Goal: Task Accomplishment & Management: Use online tool/utility

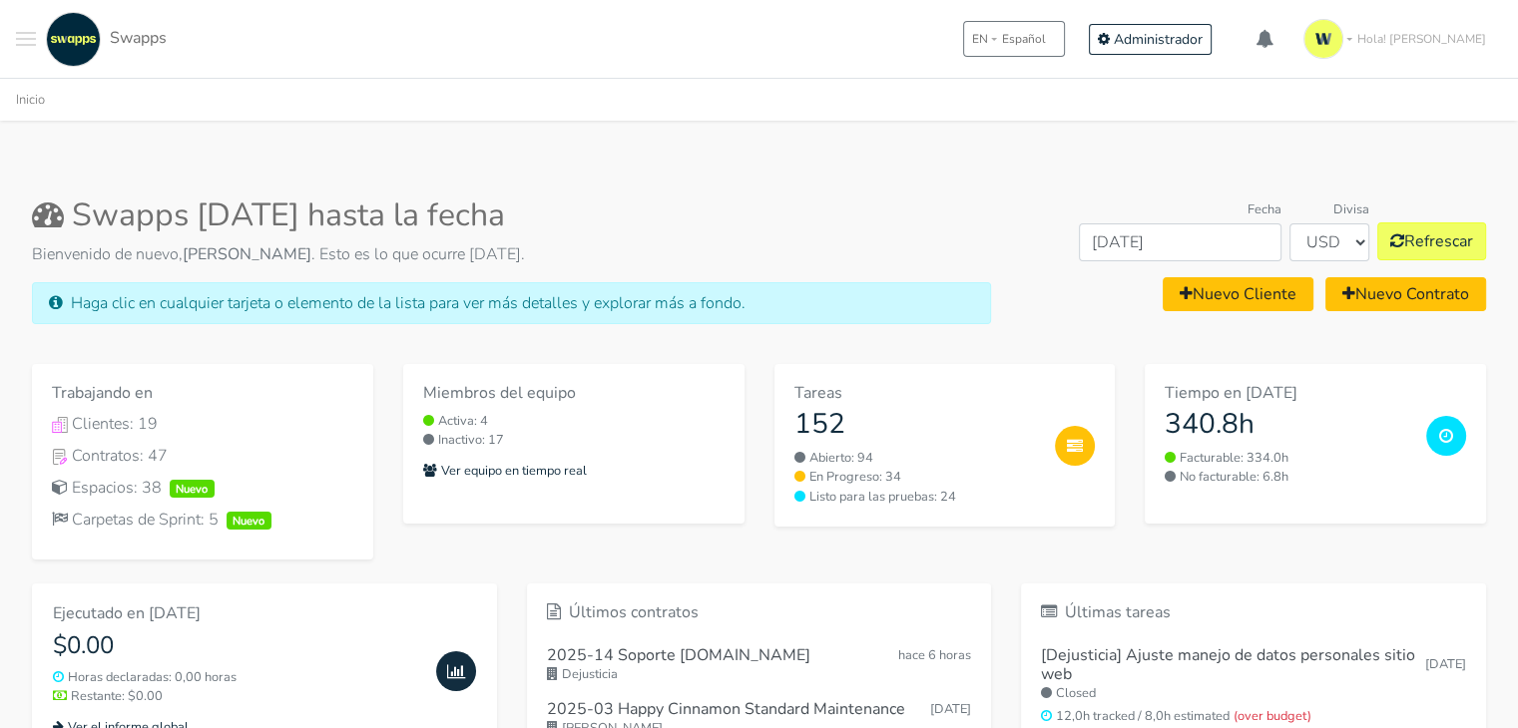
click at [24, 39] on span "Toggle navigation menu" at bounding box center [26, 39] width 20 height 2
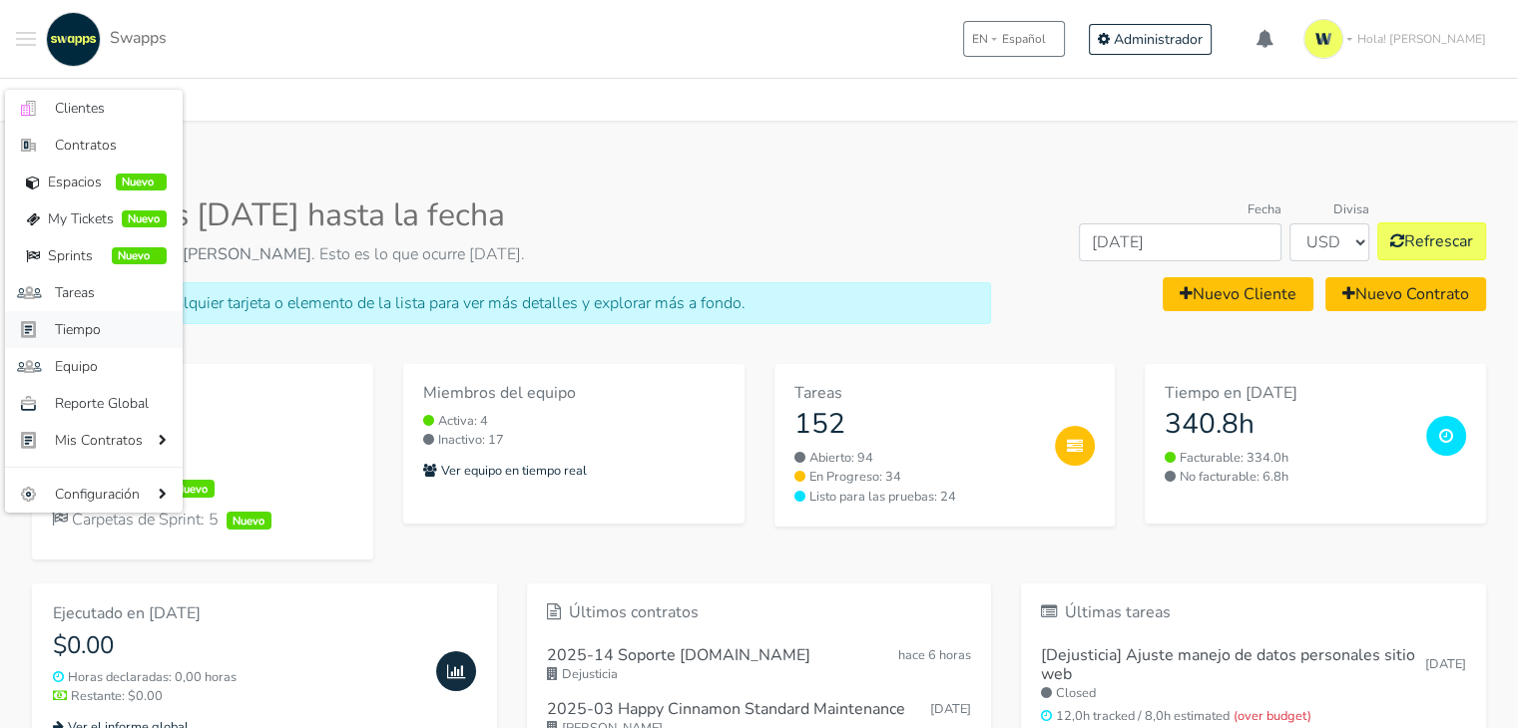
click at [97, 321] on span "Tiempo" at bounding box center [111, 329] width 112 height 21
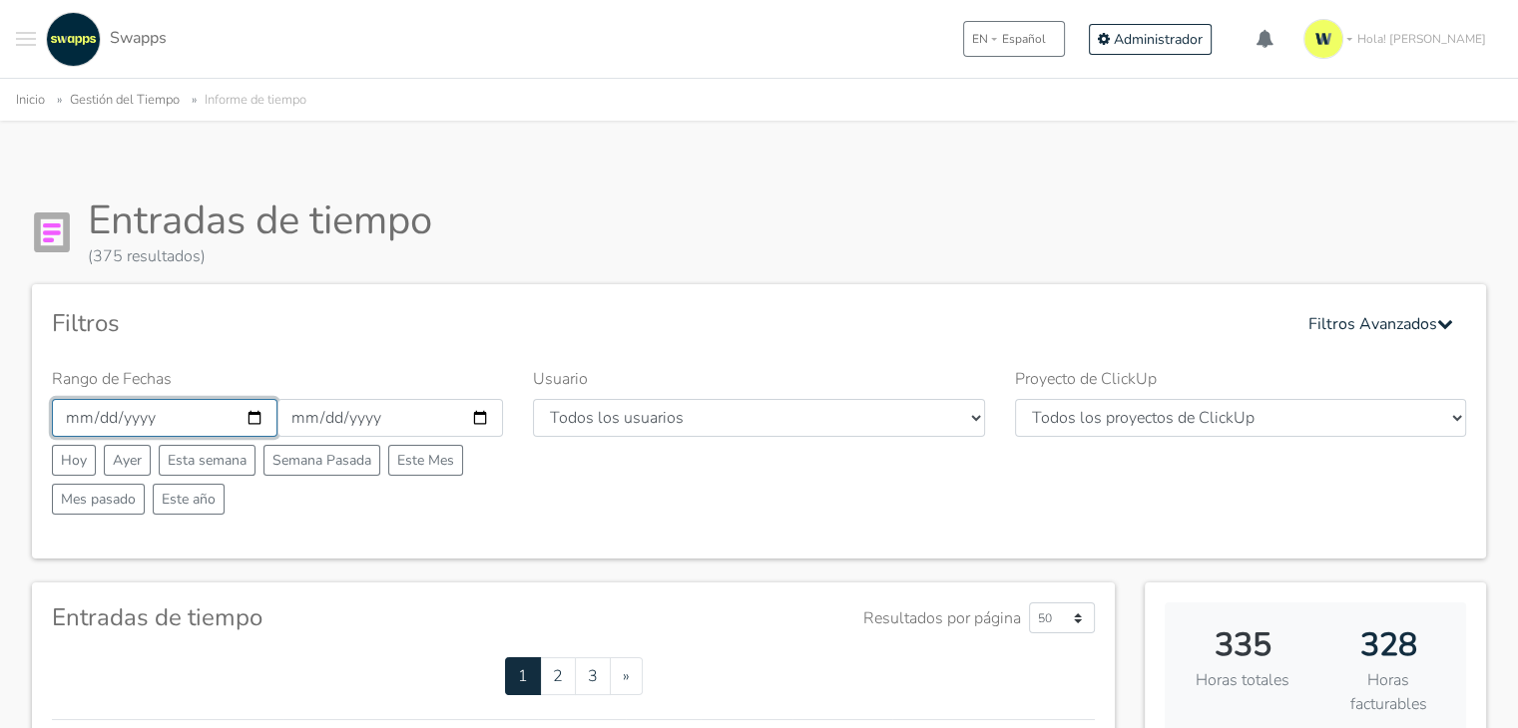
click at [257, 416] on input "2025-10-01" at bounding box center [165, 418] width 226 height 38
click at [248, 417] on input "2025-10-01" at bounding box center [165, 418] width 226 height 38
type input "[DATE]"
click at [481, 419] on input "2025-10-31" at bounding box center [390, 418] width 226 height 38
type input "[DATE]"
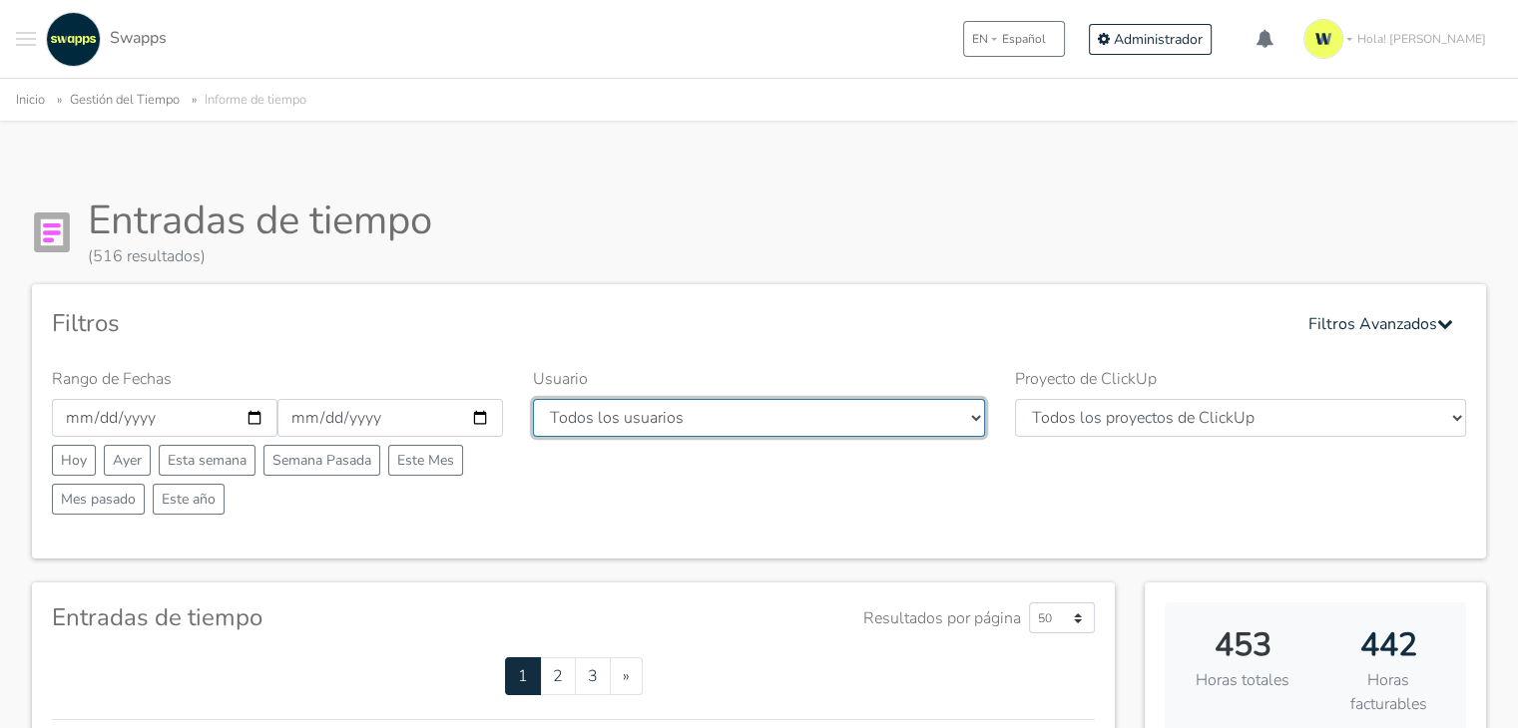
click at [739, 420] on select "Todos los usuarios Andres Cristian Mateo Angie Diego Swapps Tech Alejandra Tati…" at bounding box center [758, 418] width 451 height 38
click at [968, 424] on select "Todos los usuarios Andres Cristian Mateo Angie Diego Swapps Tech Alejandra Tati…" at bounding box center [758, 418] width 451 height 38
select select "28"
click at [533, 399] on select "Todos los usuarios Andres Cristian Mateo Angie Diego Swapps Tech Alejandra Tati…" at bounding box center [758, 418] width 451 height 38
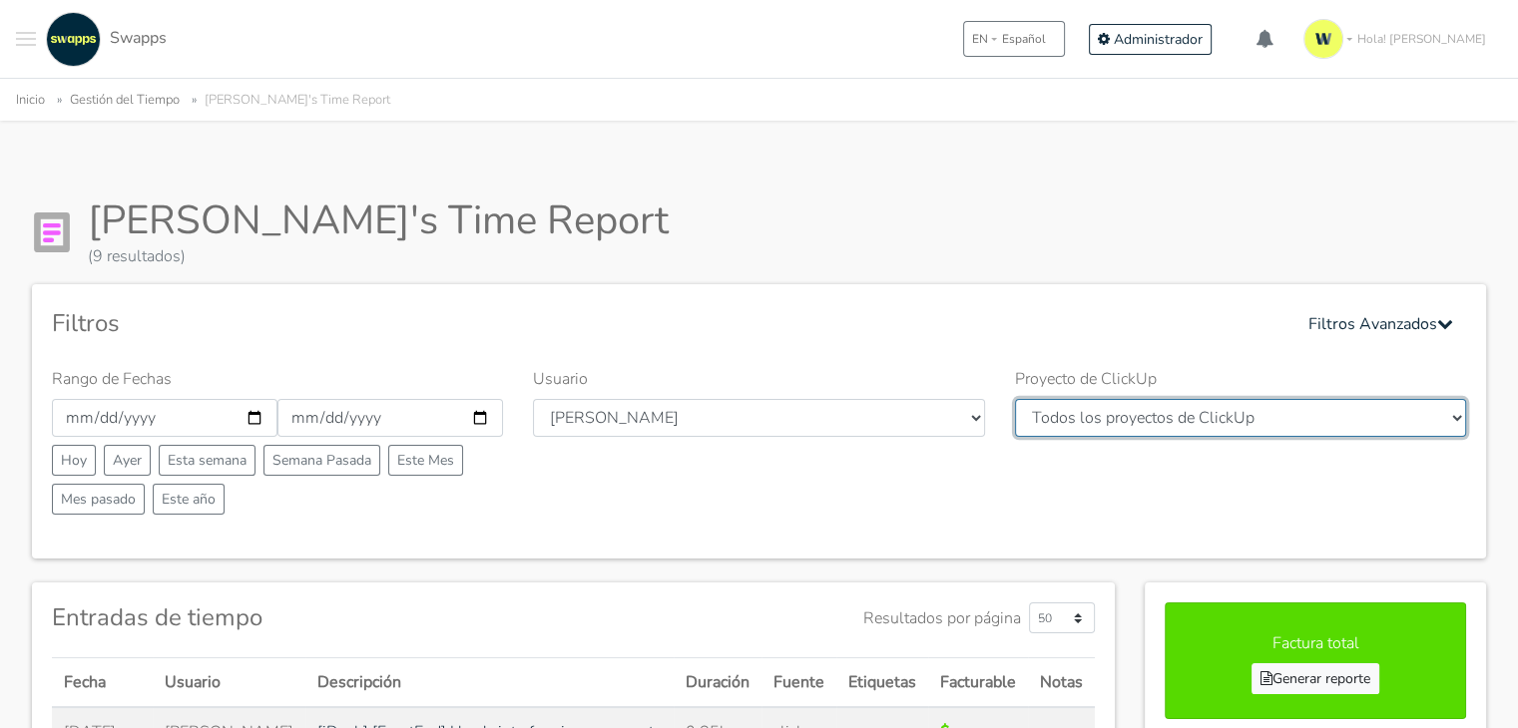
click at [1320, 420] on select "Todos los proyectos de ClickUp International Meditation Center - International …" at bounding box center [1240, 418] width 451 height 38
click at [892, 498] on div "Usuario Todos los usuarios Andres Cristian Mateo Angie Diego Swapps Tech Alejan…" at bounding box center [758, 445] width 481 height 156
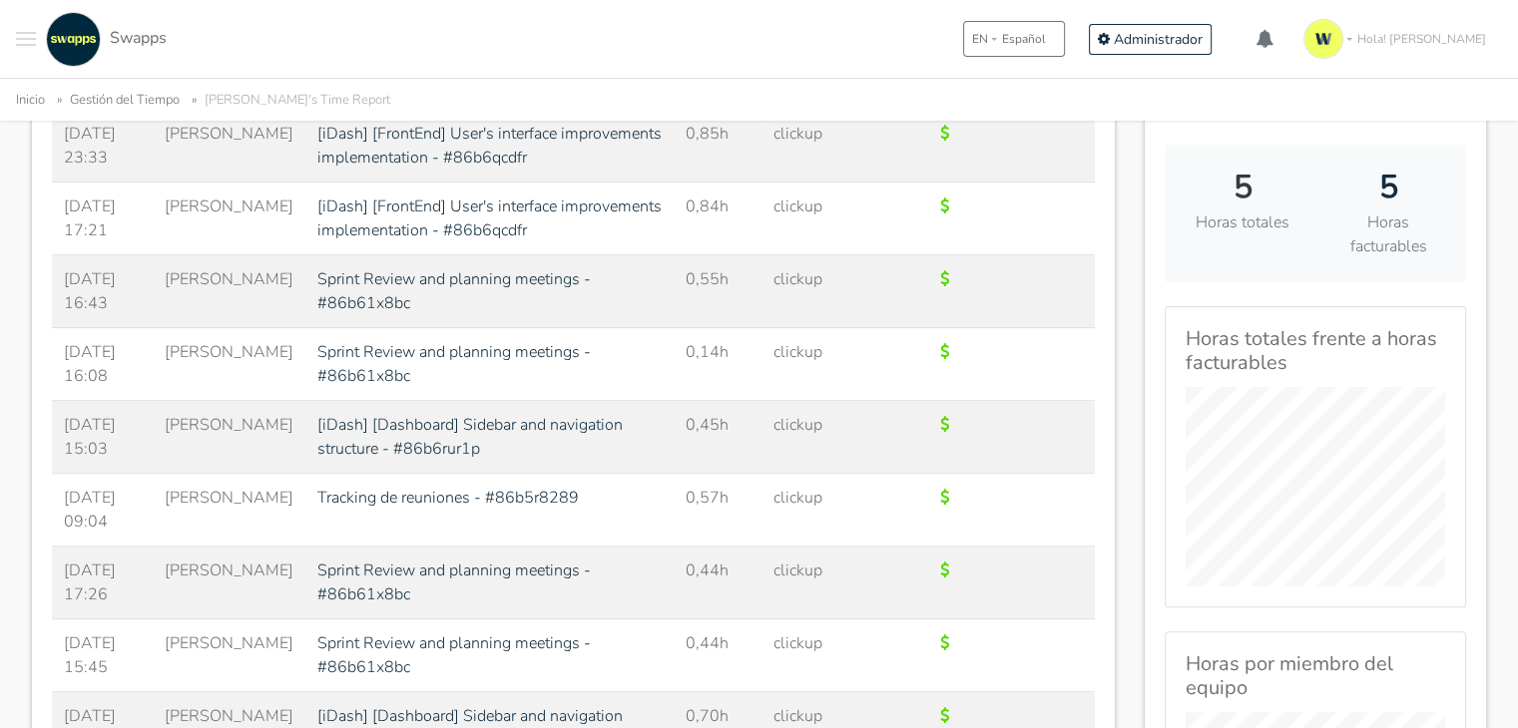
scroll to position [200, 0]
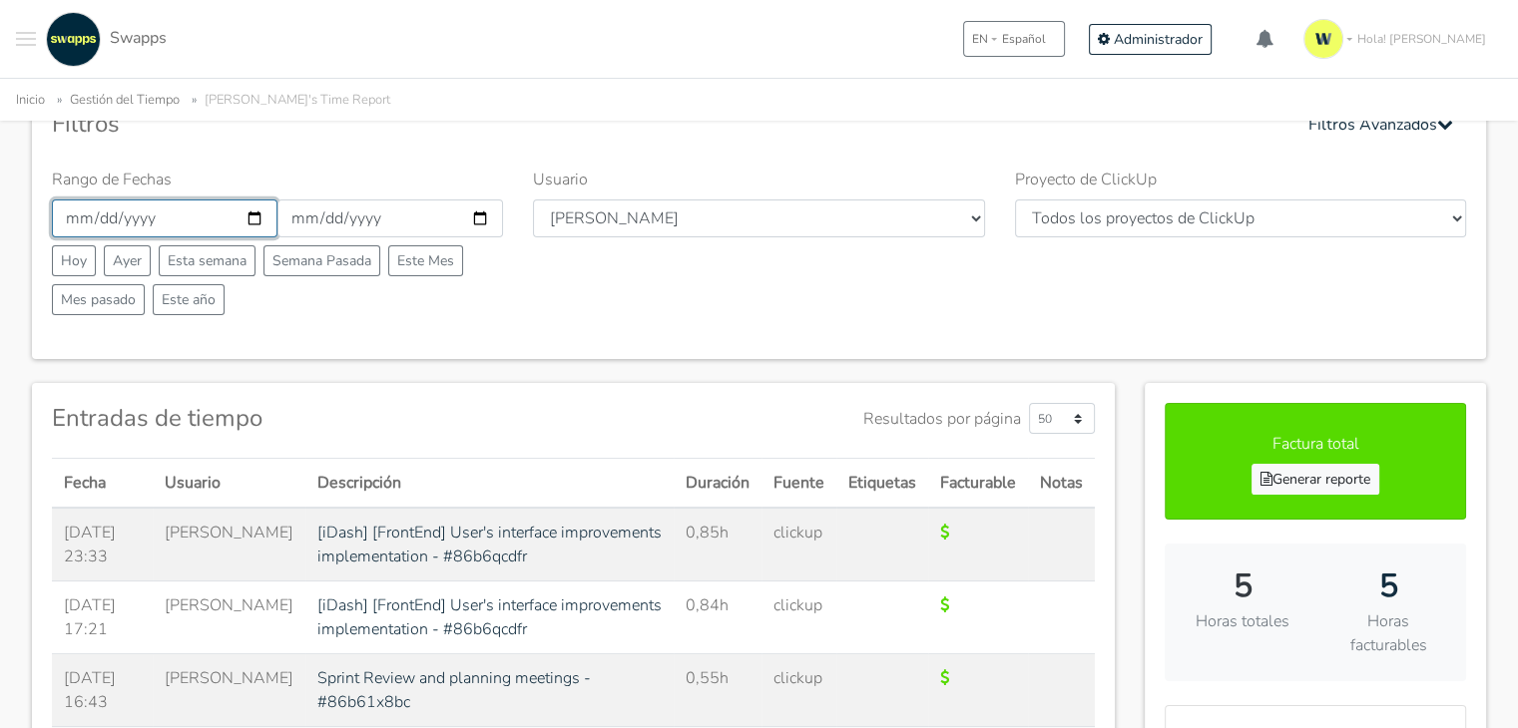
click at [254, 213] on input "[DATE]" at bounding box center [165, 219] width 226 height 38
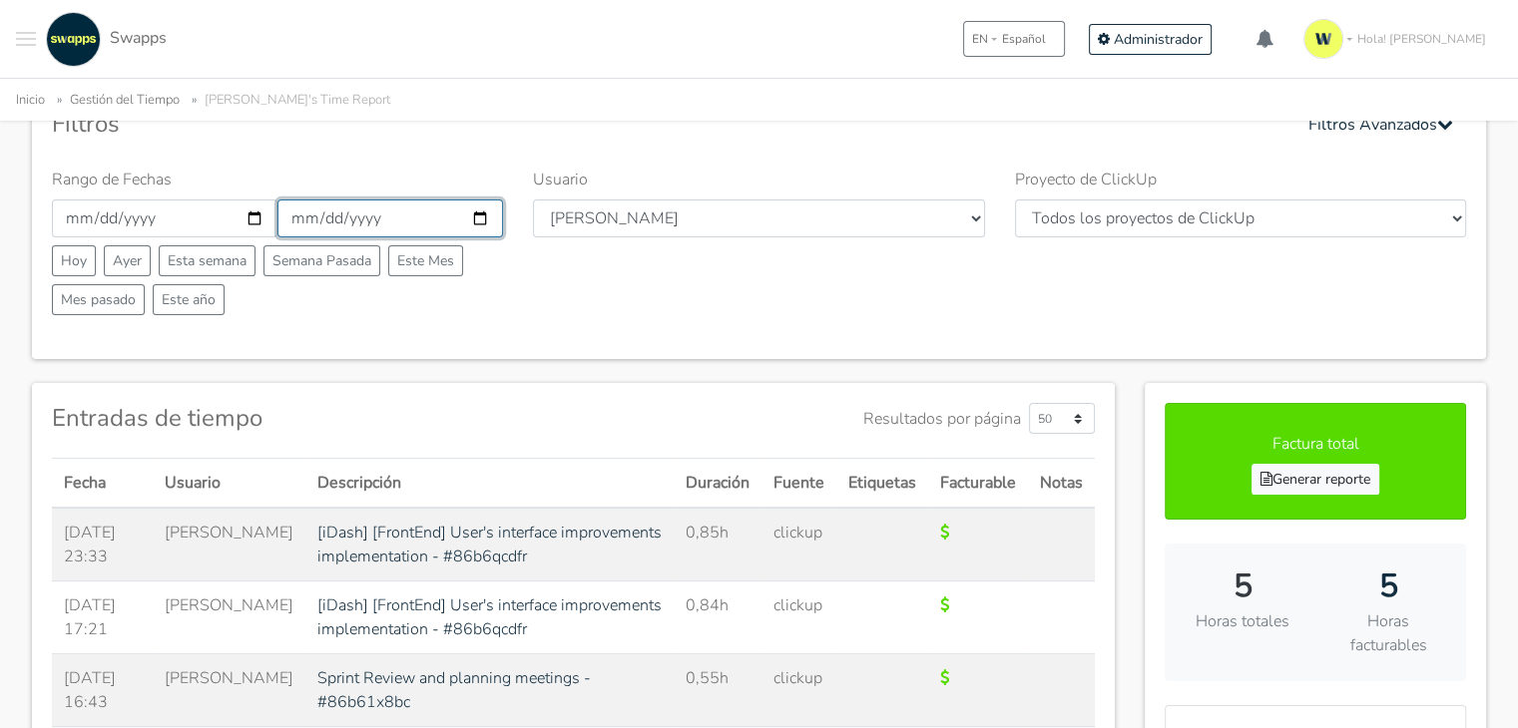
click at [330, 221] on input "[DATE]" at bounding box center [390, 219] width 226 height 38
click at [482, 213] on input "[DATE]" at bounding box center [390, 219] width 226 height 38
type input "[DATE]"
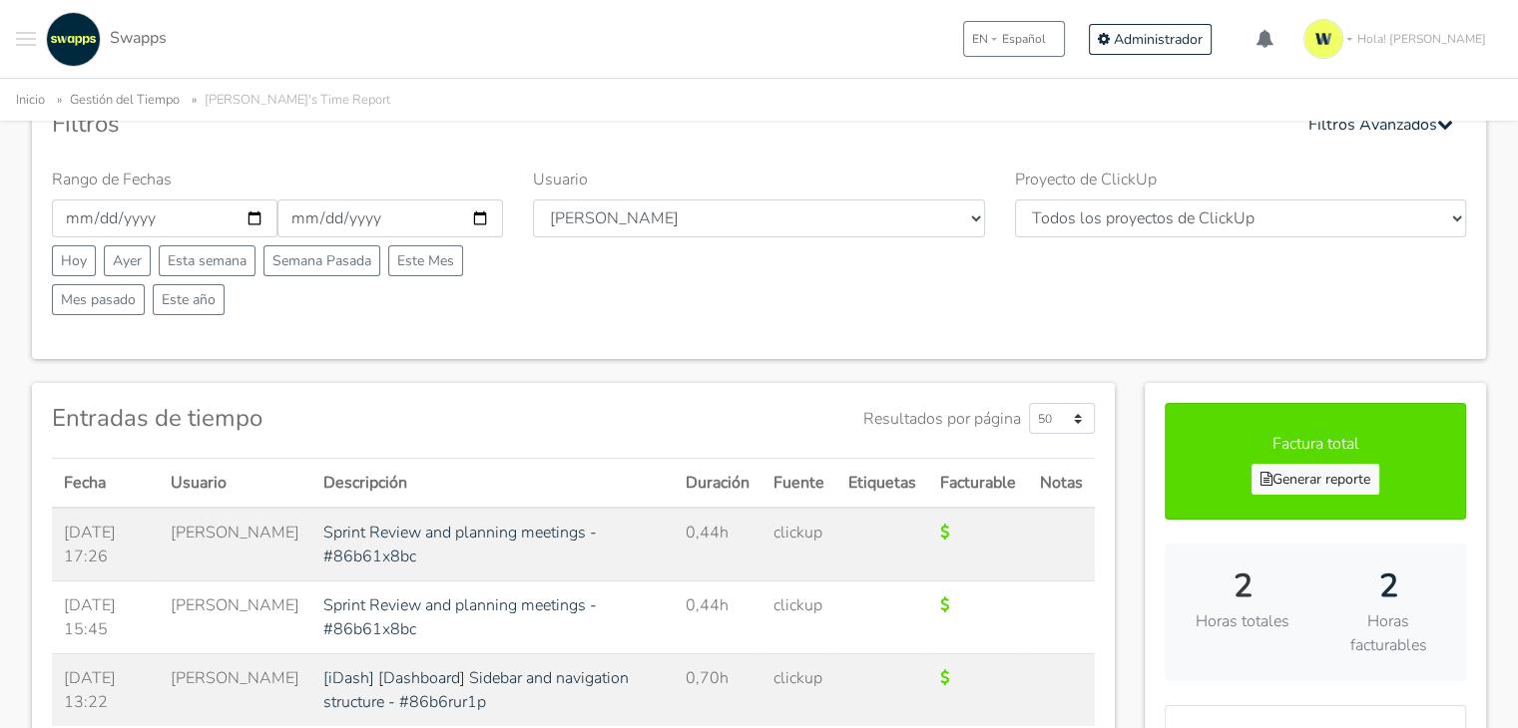
scroll to position [399, 0]
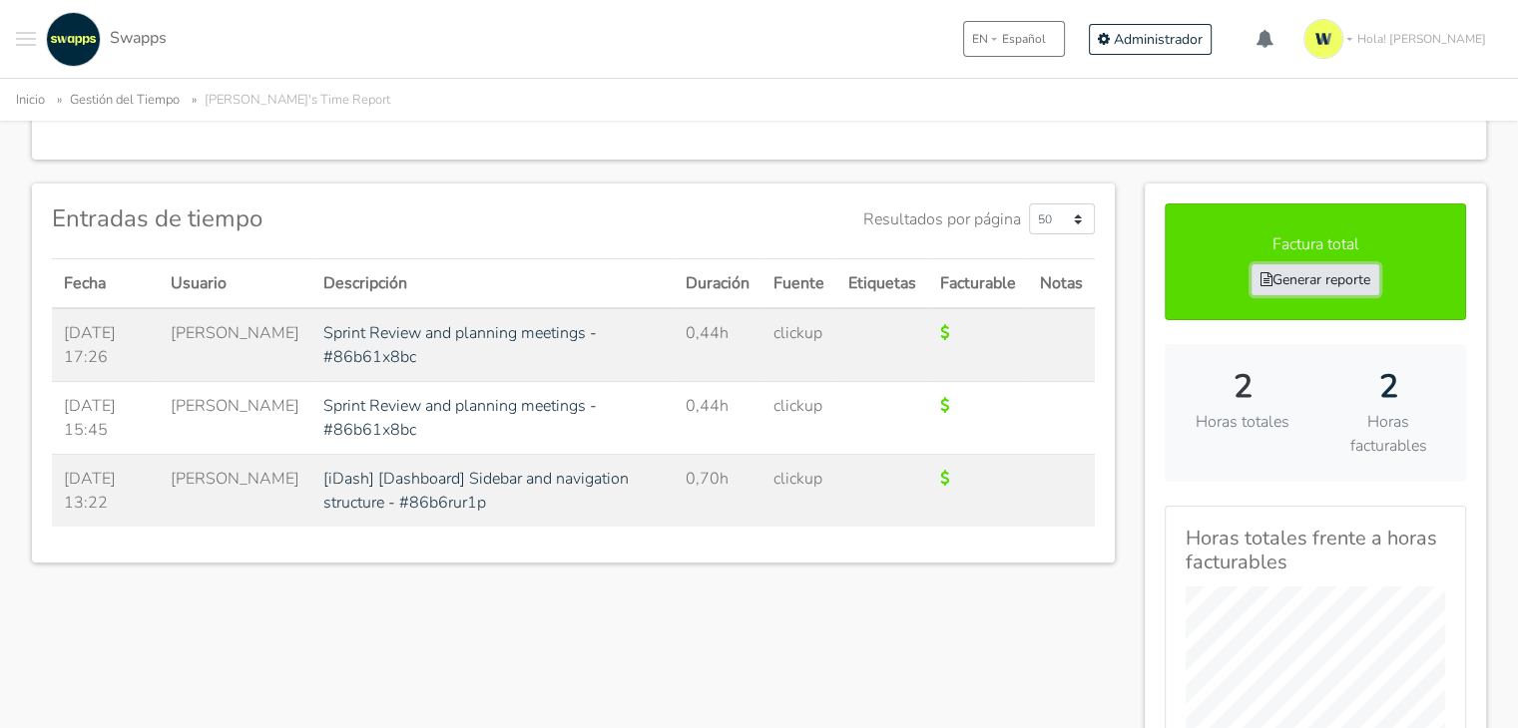
click at [1349, 284] on link "Generar reporte" at bounding box center [1315, 279] width 128 height 31
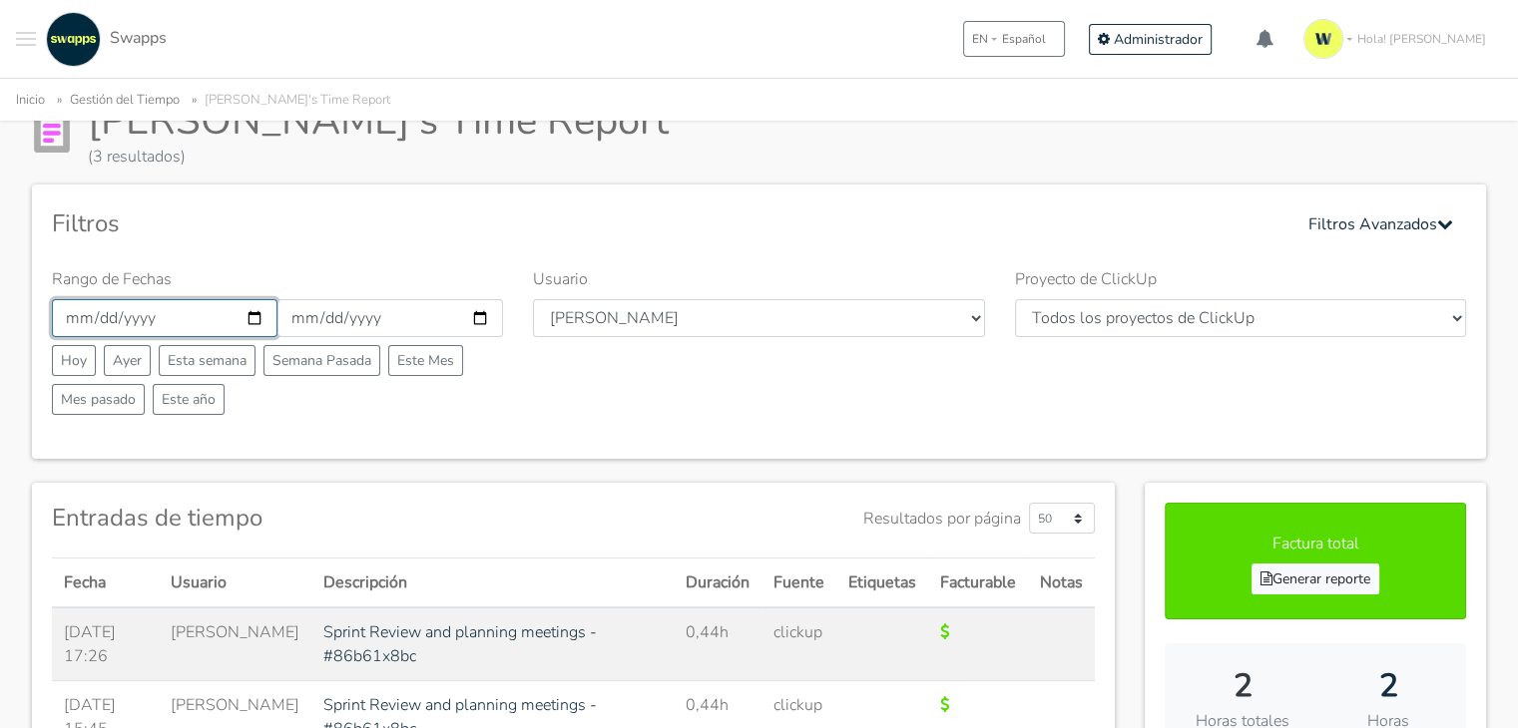
click at [247, 316] on input "[DATE]" at bounding box center [165, 318] width 226 height 38
type input "2025-09-30"
click at [473, 327] on input "2025-09-29" at bounding box center [390, 318] width 226 height 38
click at [473, 327] on input "[DATE]" at bounding box center [390, 318] width 226 height 38
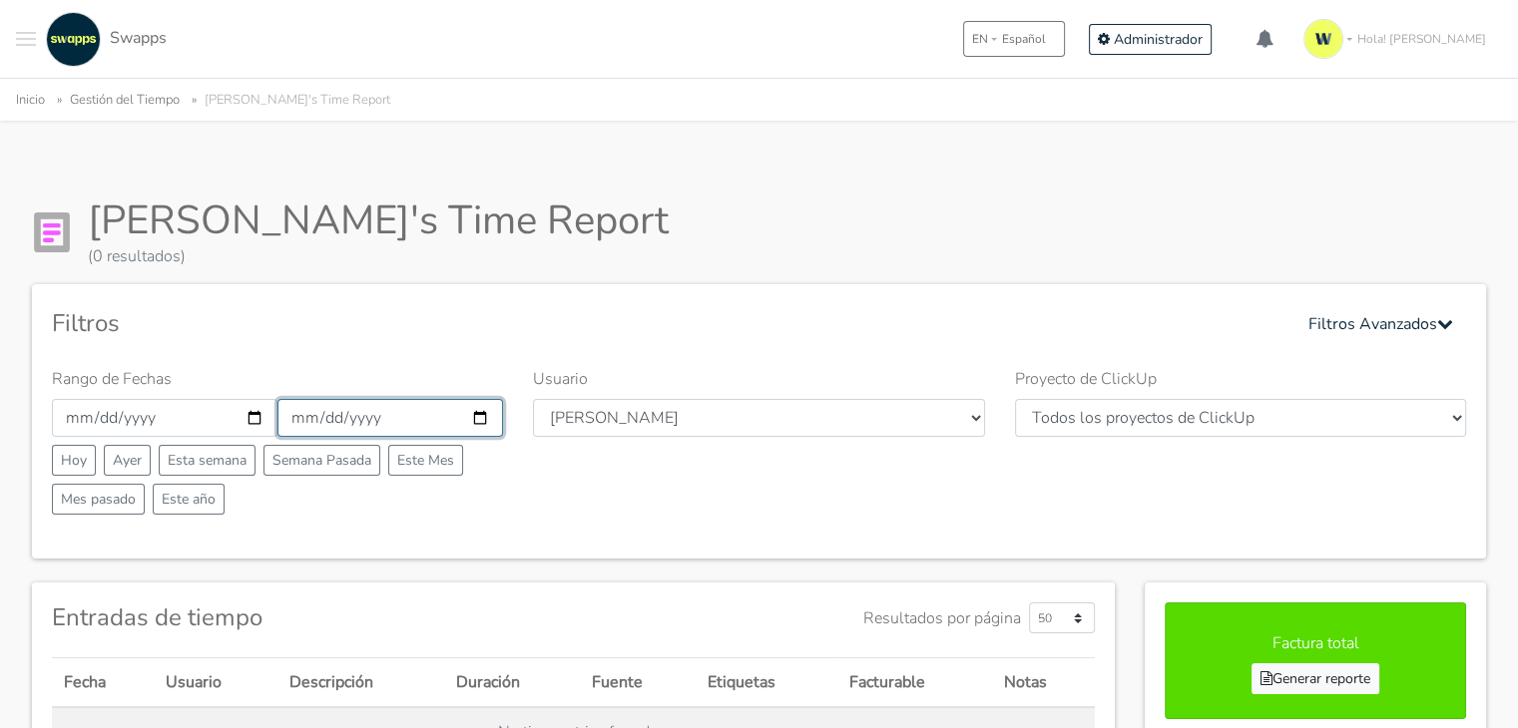
click at [481, 421] on input "[DATE]" at bounding box center [390, 418] width 226 height 38
type input "[DATE]"
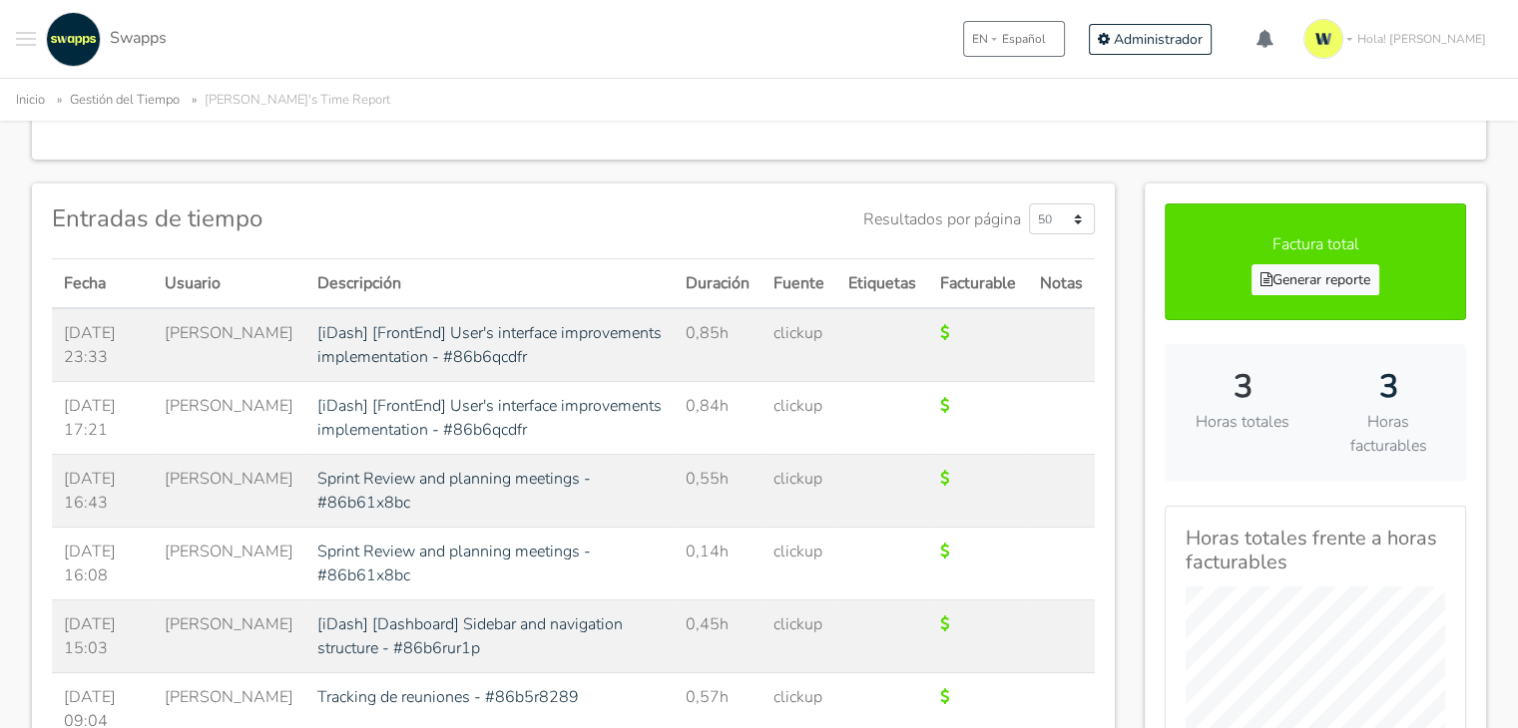
scroll to position [299, 0]
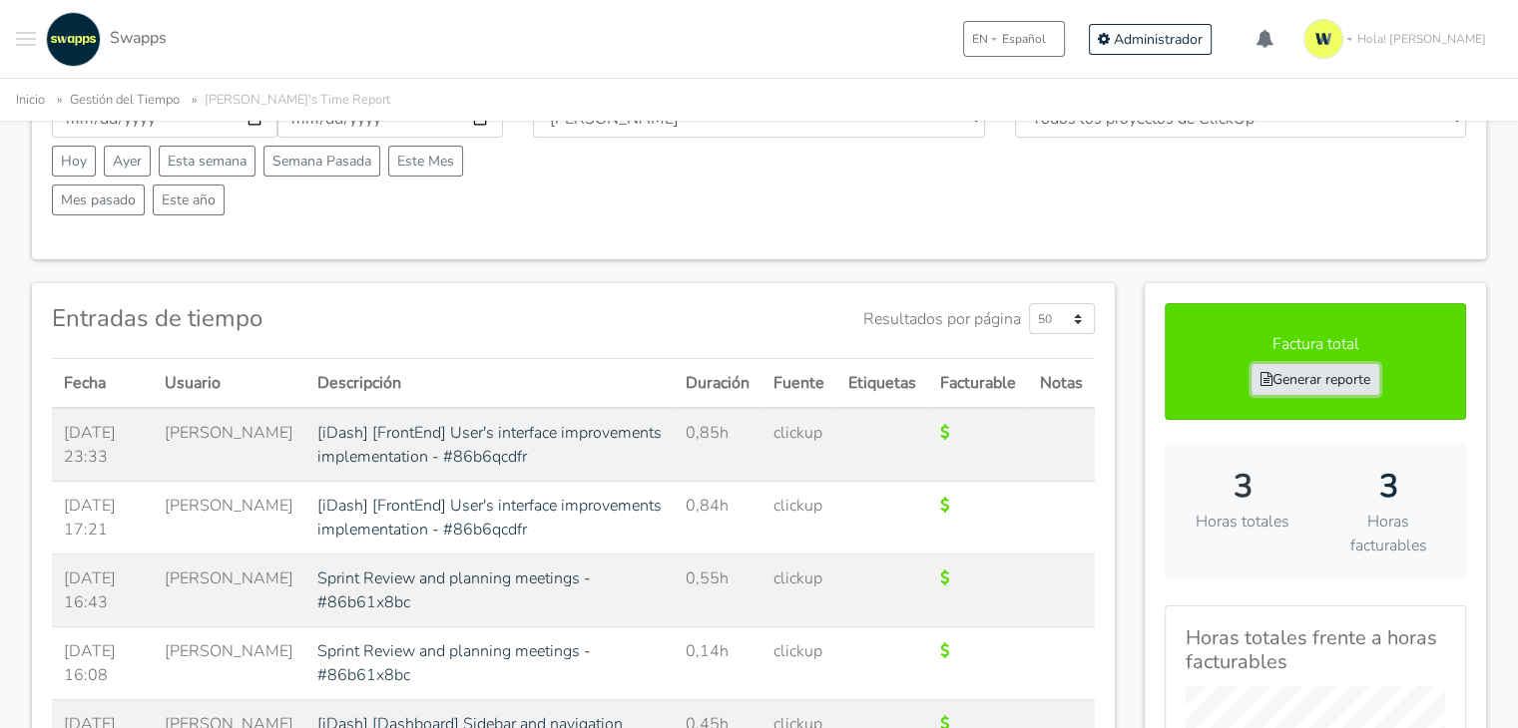
click at [1317, 364] on link "Generar reporte" at bounding box center [1315, 379] width 128 height 31
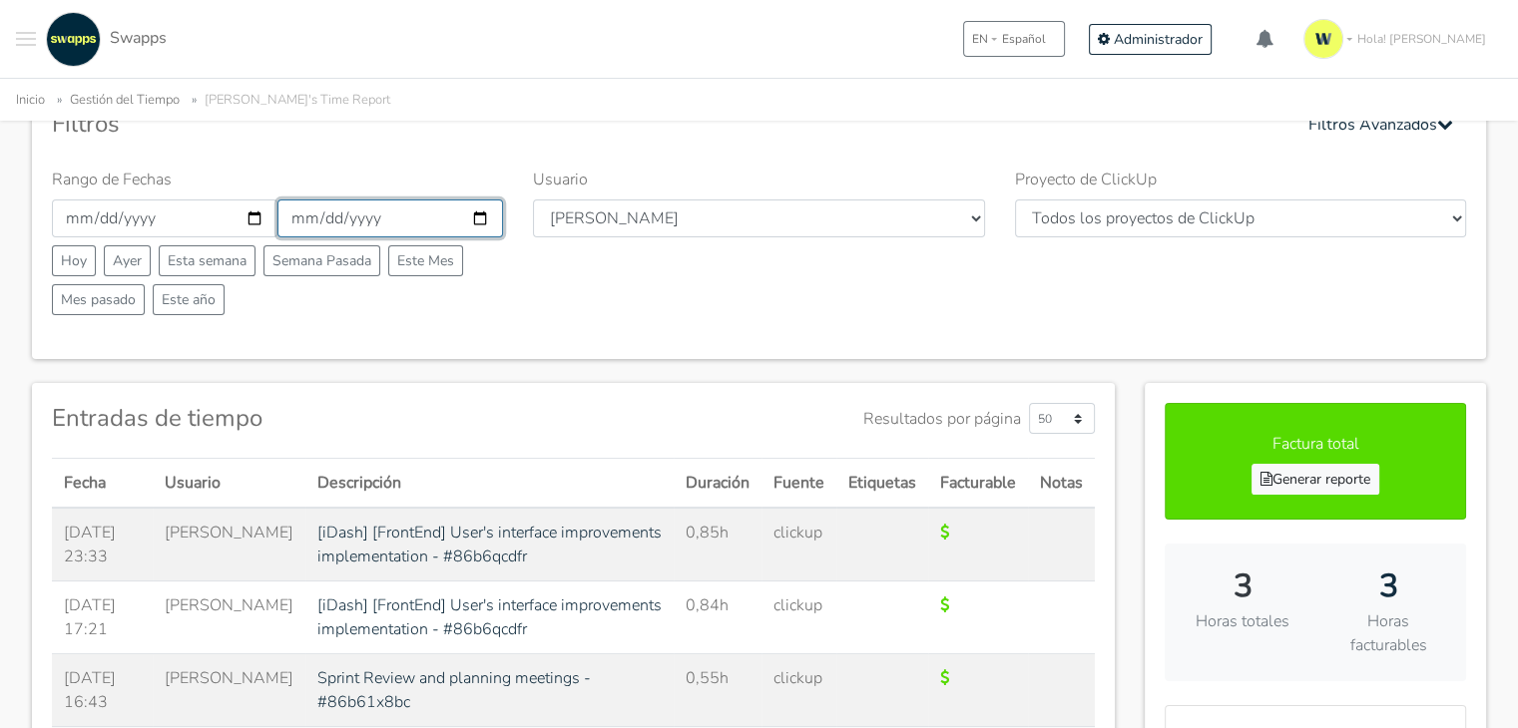
click at [484, 220] on input "[DATE]" at bounding box center [390, 219] width 226 height 38
type input "2025-10-05"
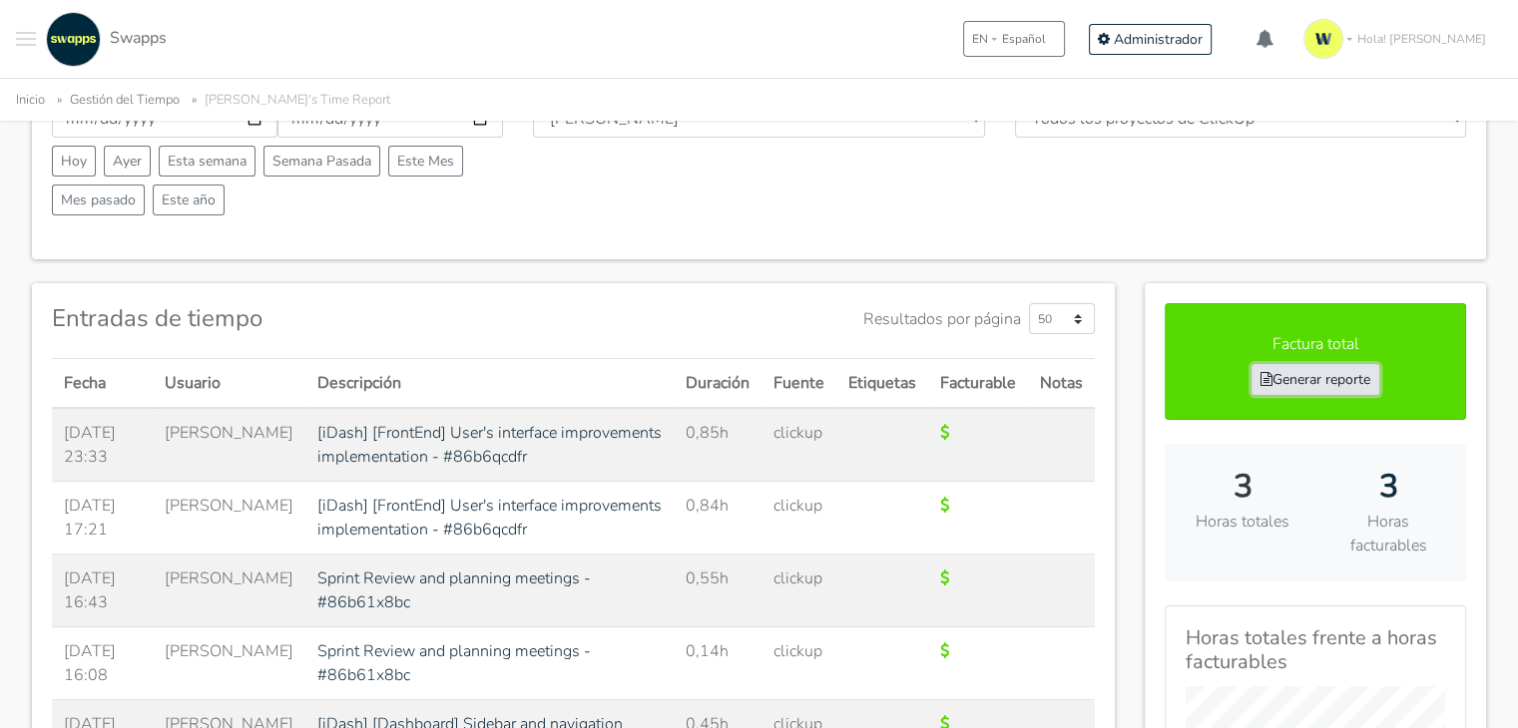
click at [1378, 386] on link "Generar reporte" at bounding box center [1315, 379] width 128 height 31
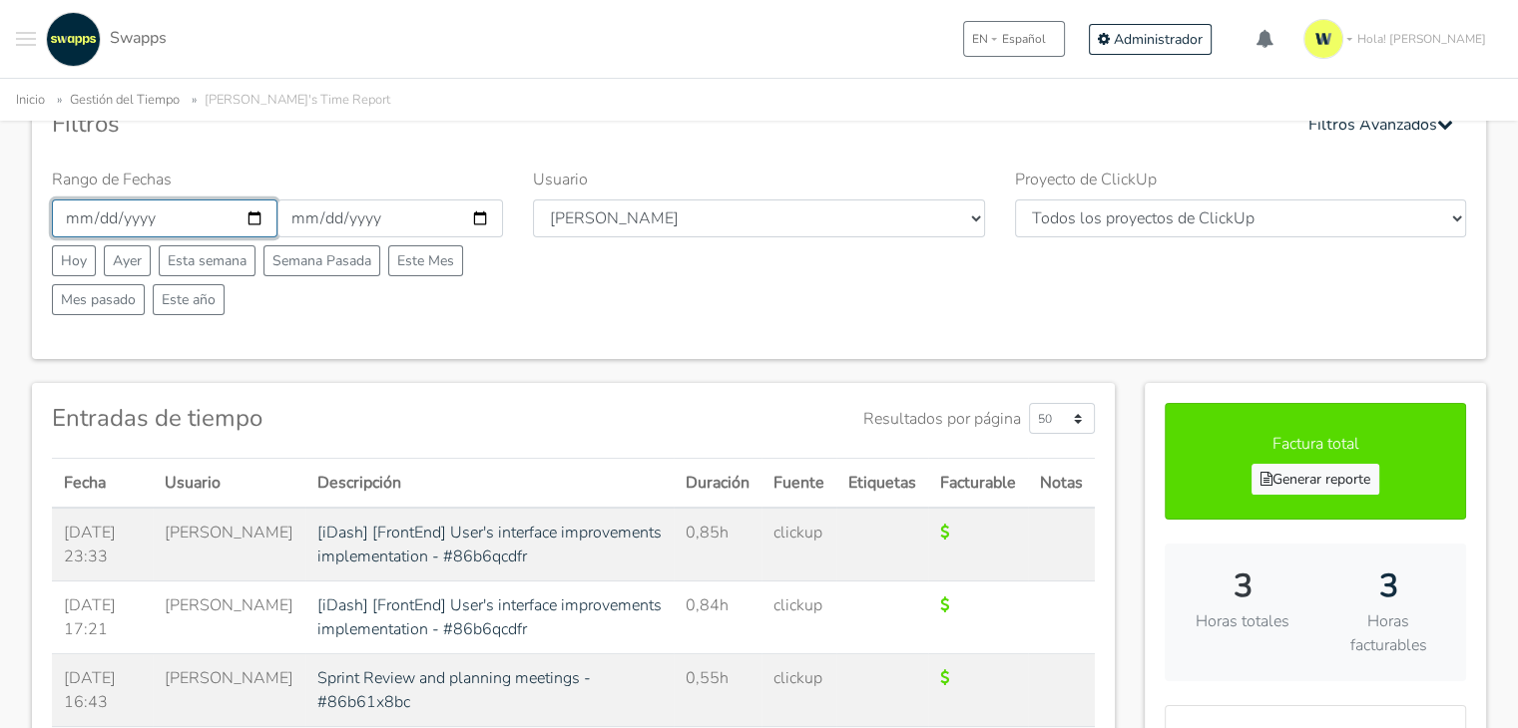
click at [250, 213] on input "2025-09-30" at bounding box center [165, 219] width 226 height 38
type input "2025-09-29"
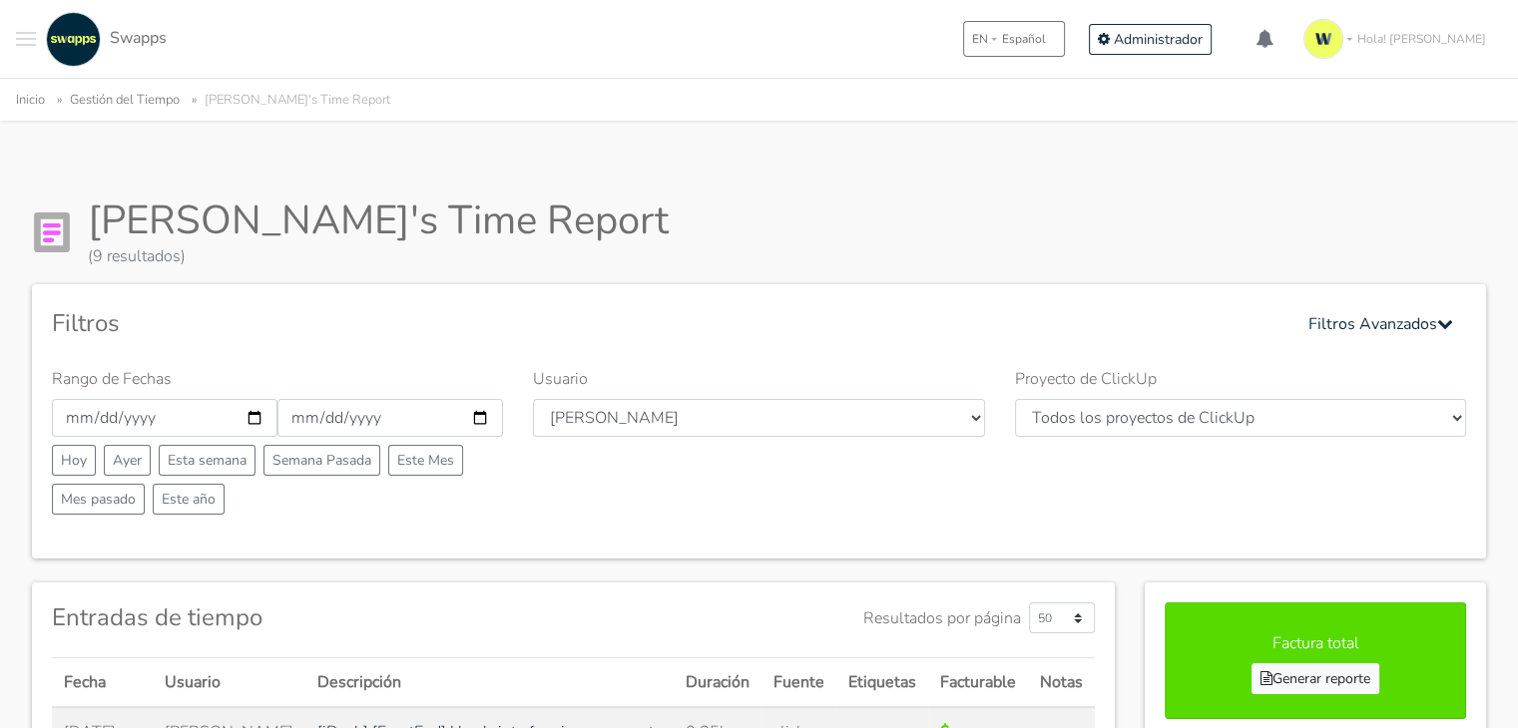
scroll to position [100, 0]
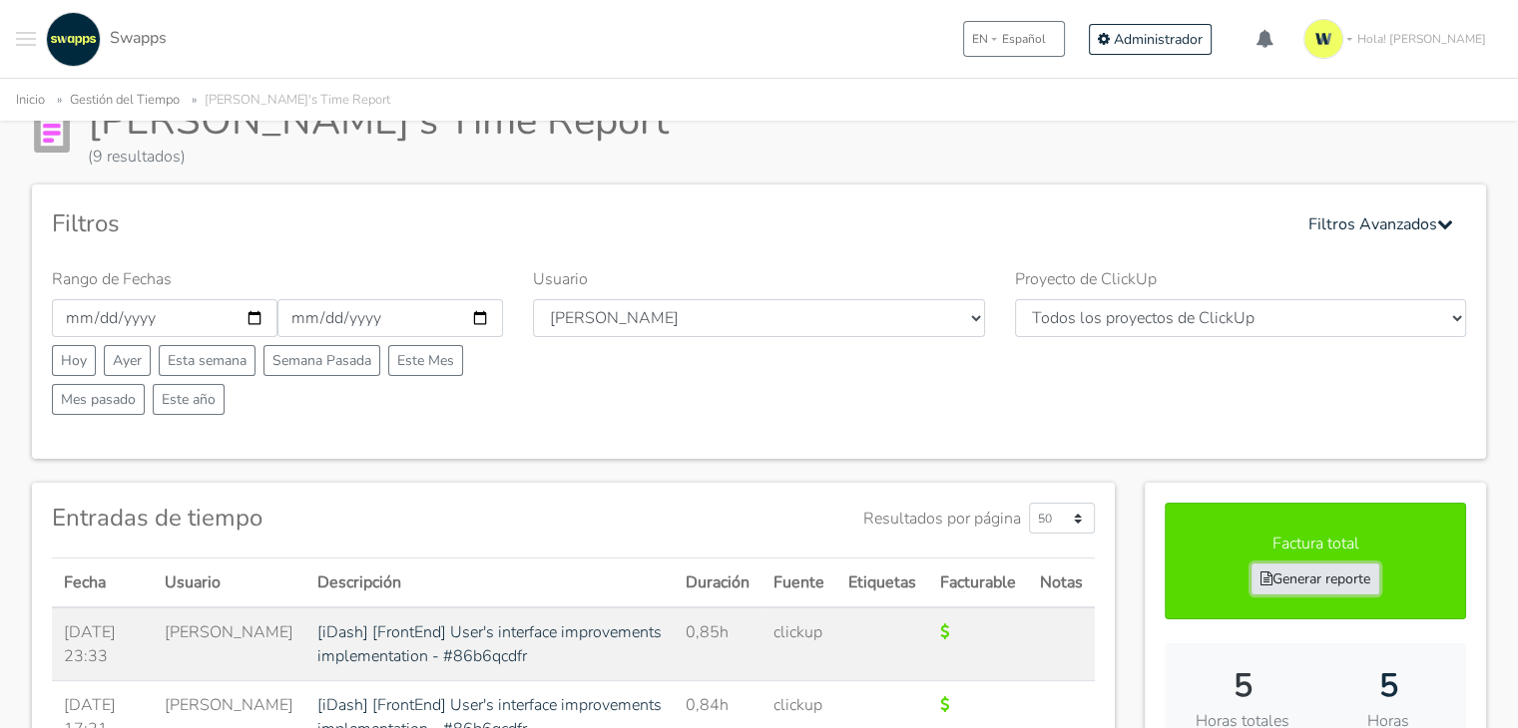
click at [1323, 575] on link "Generar reporte" at bounding box center [1315, 579] width 128 height 31
click at [254, 312] on input "[DATE]" at bounding box center [165, 318] width 226 height 38
type input "[DATE]"
click at [482, 316] on input "[DATE]" at bounding box center [390, 318] width 226 height 38
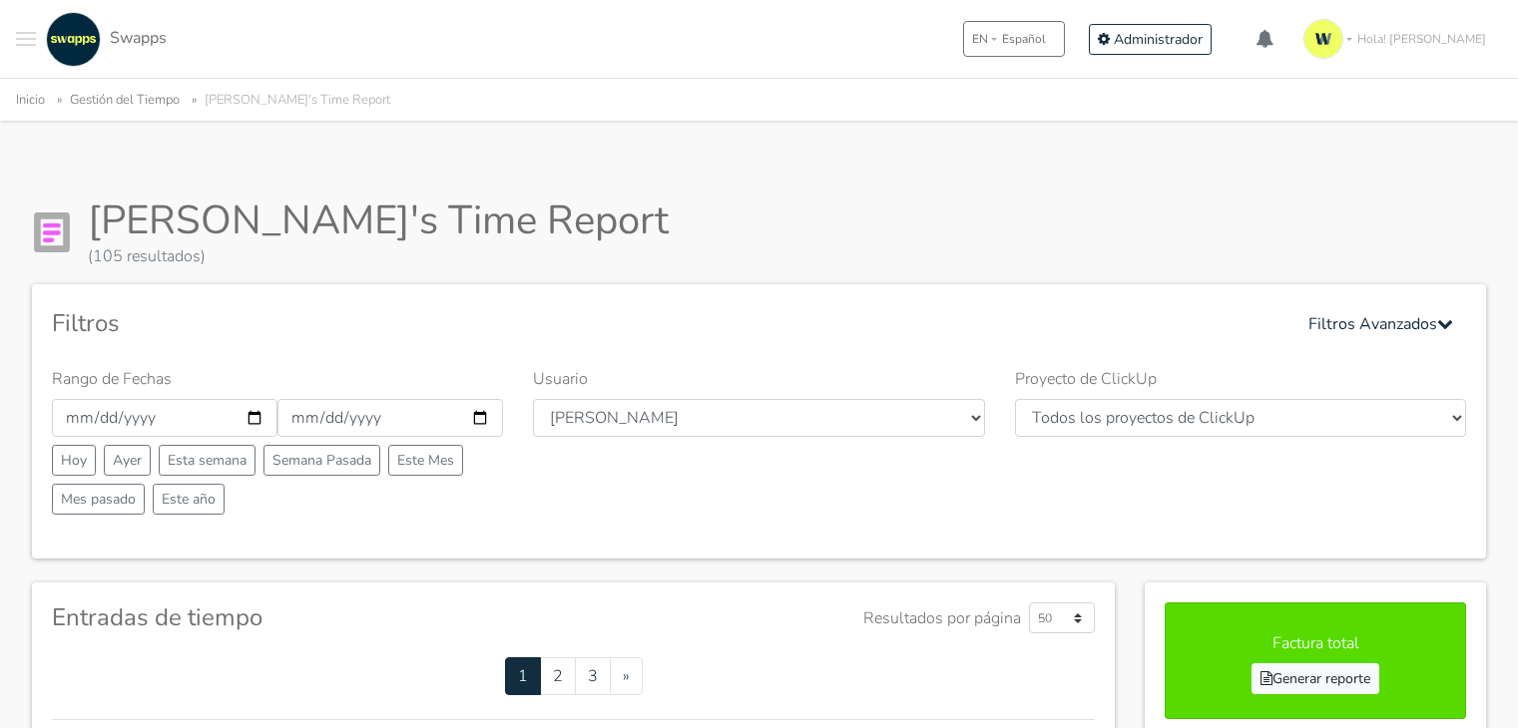
click at [473, 416] on input "2025-10-05" at bounding box center [390, 418] width 226 height 38
type input "[DATE]"
